Goal: Task Accomplishment & Management: Manage account settings

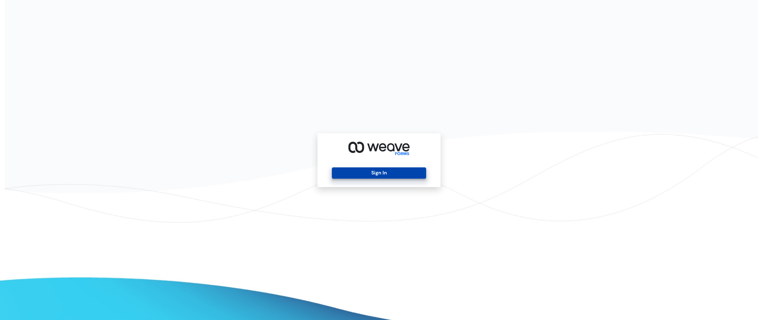
click at [370, 172] on button "Sign In" at bounding box center [379, 172] width 94 height 11
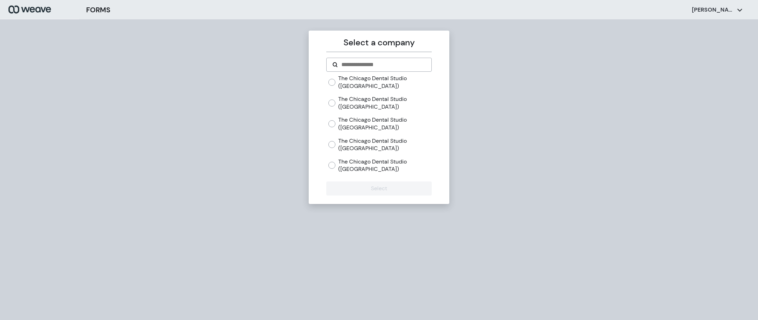
click at [352, 142] on label "The Chicago Dental Studio ([GEOGRAPHIC_DATA])" at bounding box center [384, 144] width 93 height 15
click at [388, 190] on button "Select" at bounding box center [378, 188] width 105 height 14
